Goal: Find specific page/section: Find specific page/section

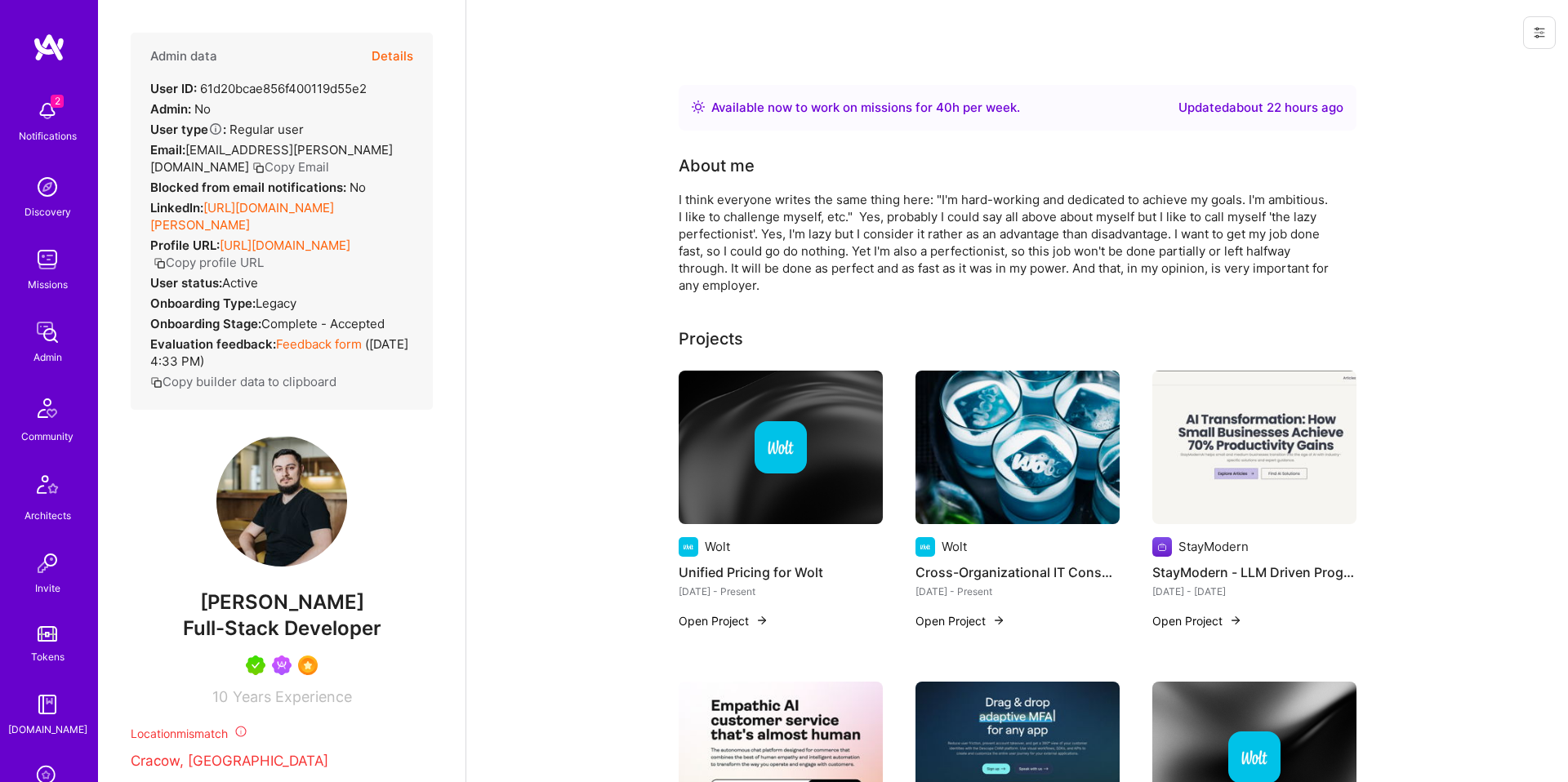
click at [410, 55] on button "Details" at bounding box center [392, 55] width 42 height 47
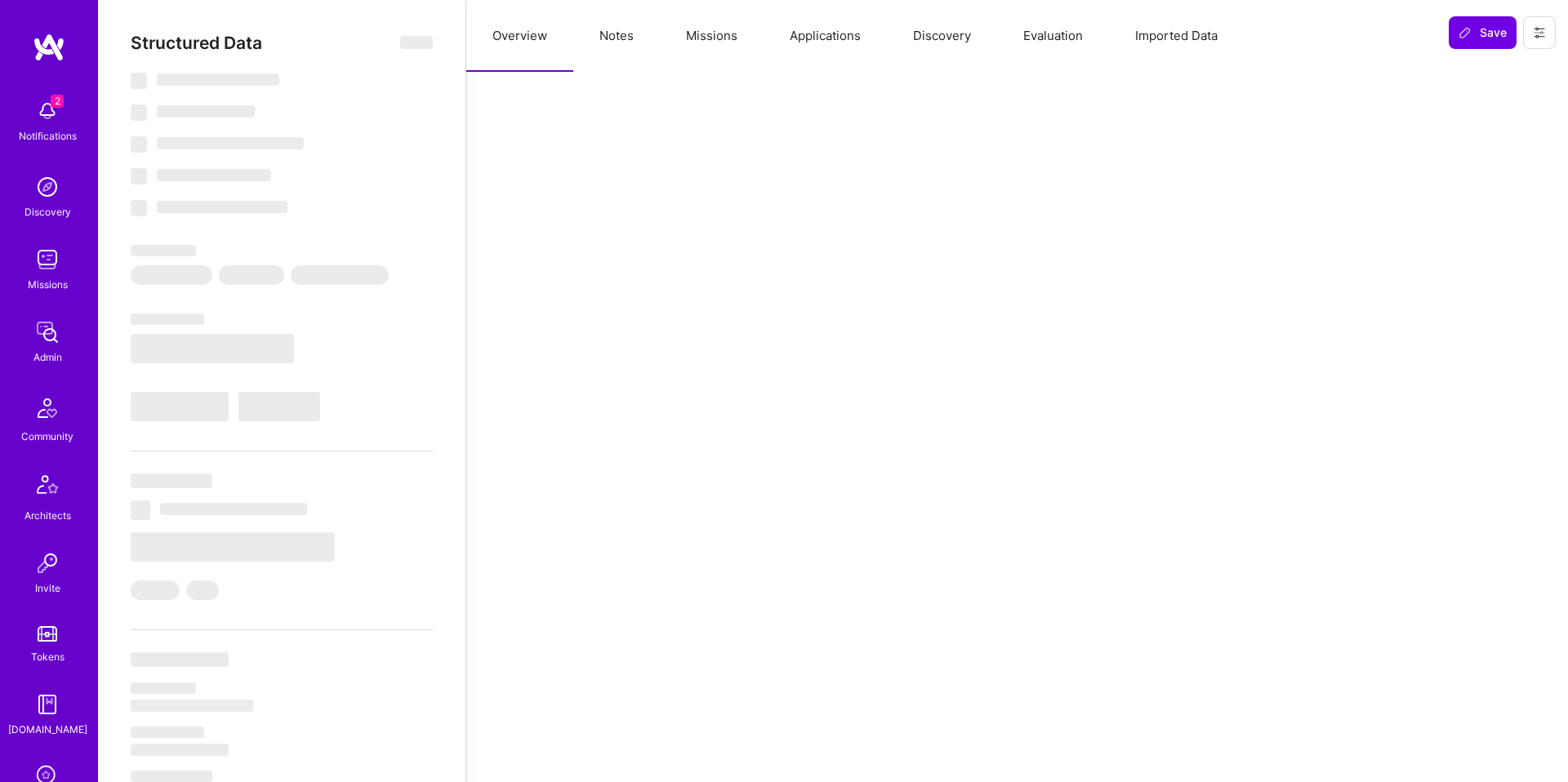
click at [703, 39] on button "Missions" at bounding box center [711, 36] width 103 height 72
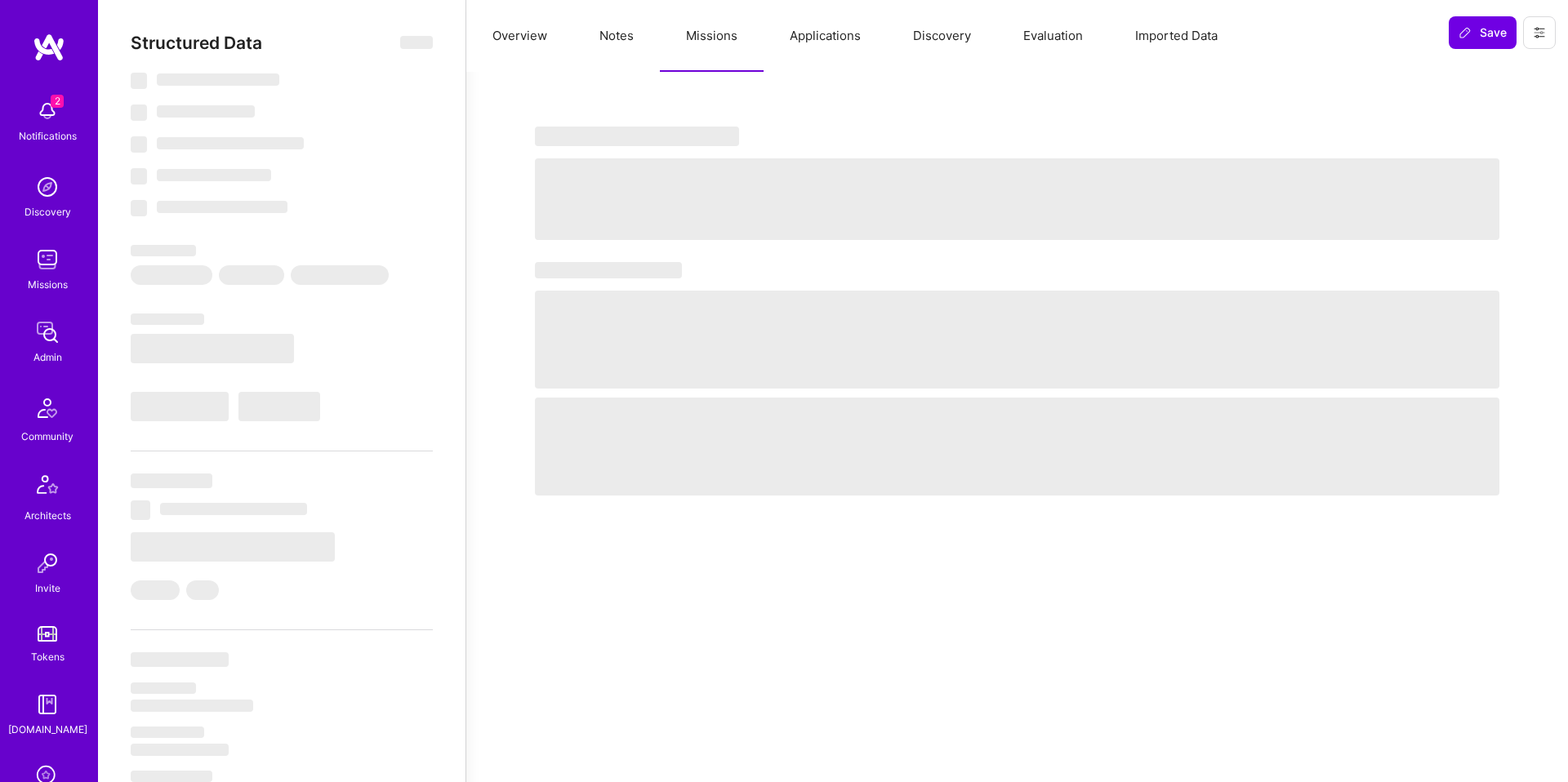
select select "Right Now"
select select "5"
select select "7"
select select "6"
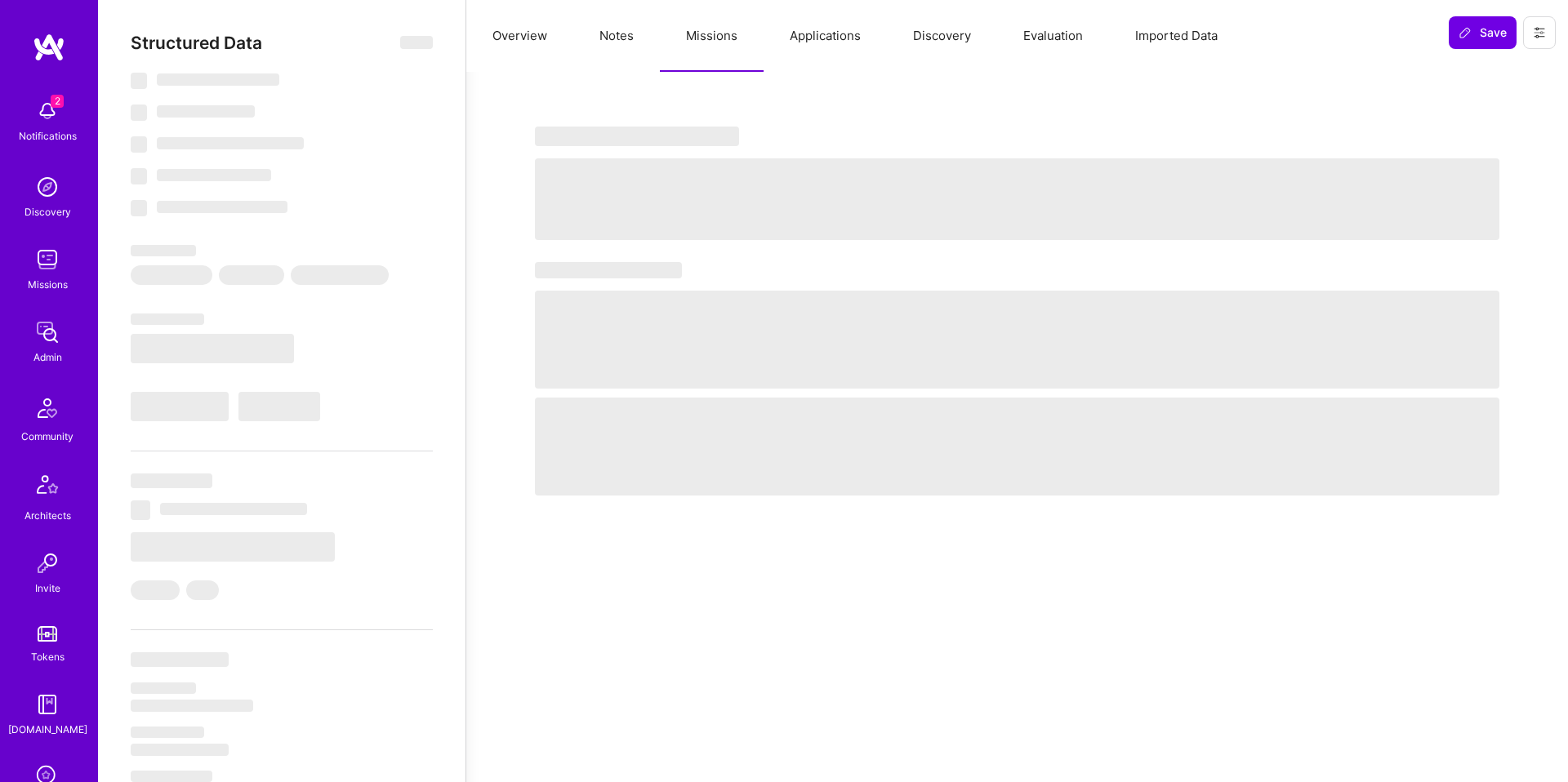
select select "PL"
